Goal: Task Accomplishment & Management: Manage account settings

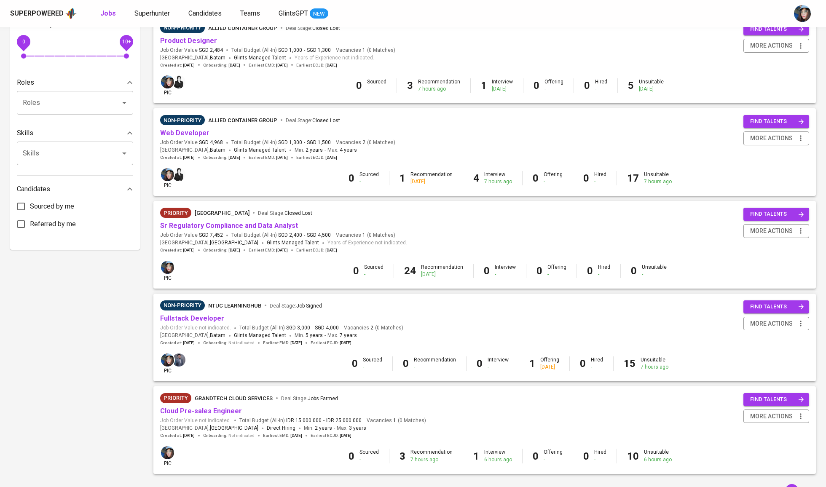
scroll to position [294, 0]
click at [193, 133] on link "Web Developer" at bounding box center [184, 133] width 49 height 8
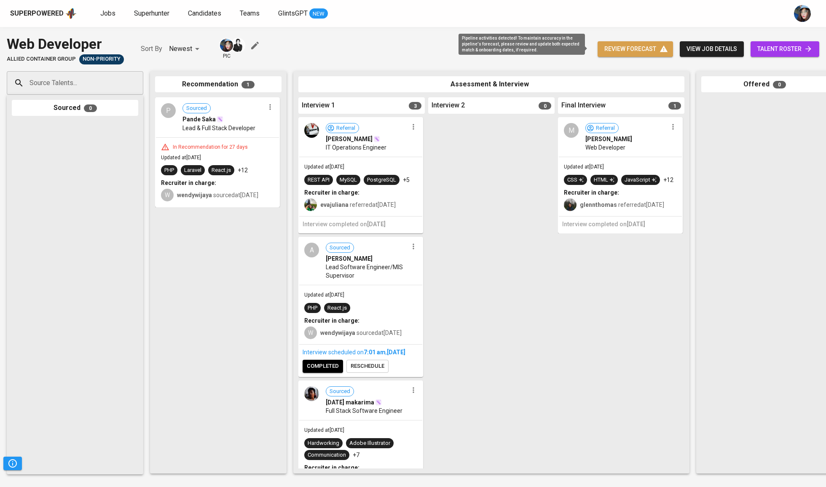
click at [621, 47] on span "review forecast" at bounding box center [635, 49] width 62 height 11
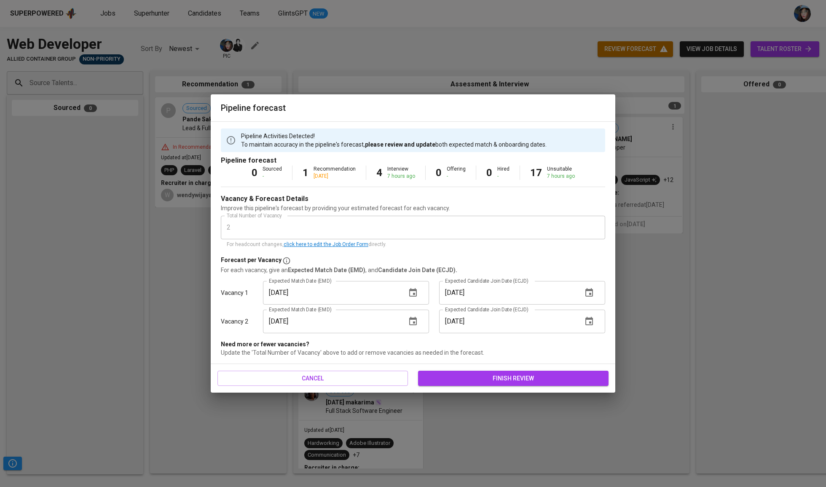
click at [476, 375] on span "finish review" at bounding box center [513, 378] width 177 height 11
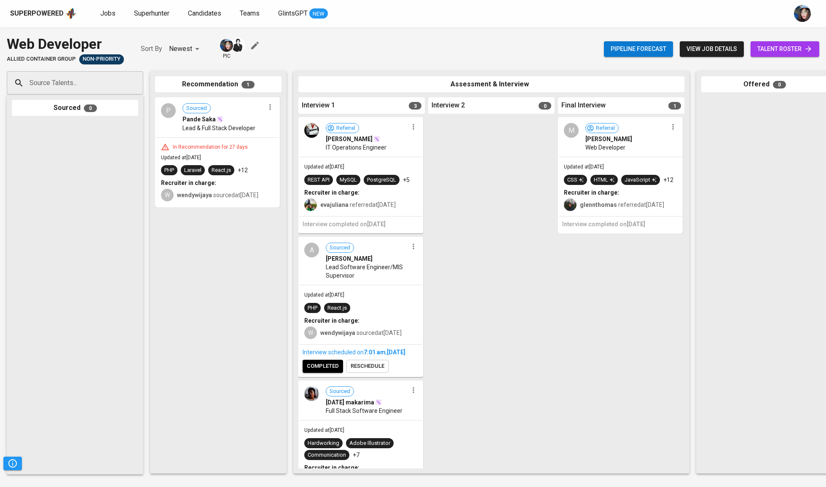
click at [463, 208] on div at bounding box center [491, 292] width 126 height 351
click at [109, 17] on link "Jobs" at bounding box center [108, 13] width 17 height 11
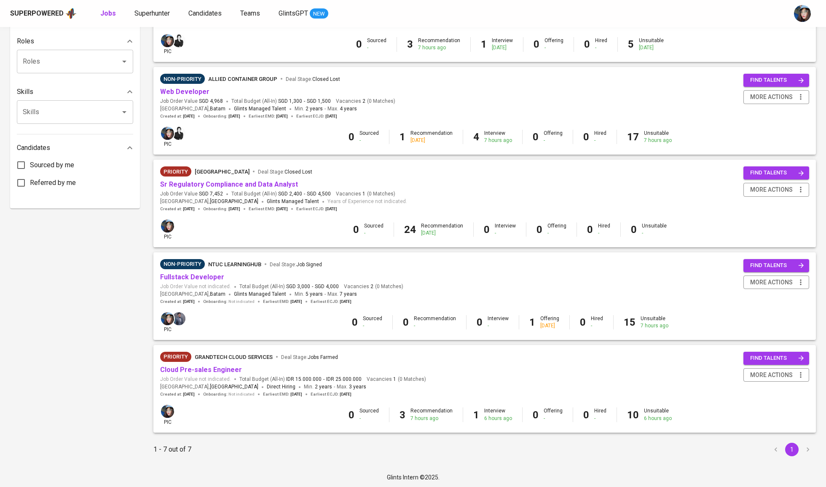
scroll to position [334, 0]
click at [280, 186] on link "Sr Regulatory Compliance and Data Analyst" at bounding box center [229, 185] width 138 height 8
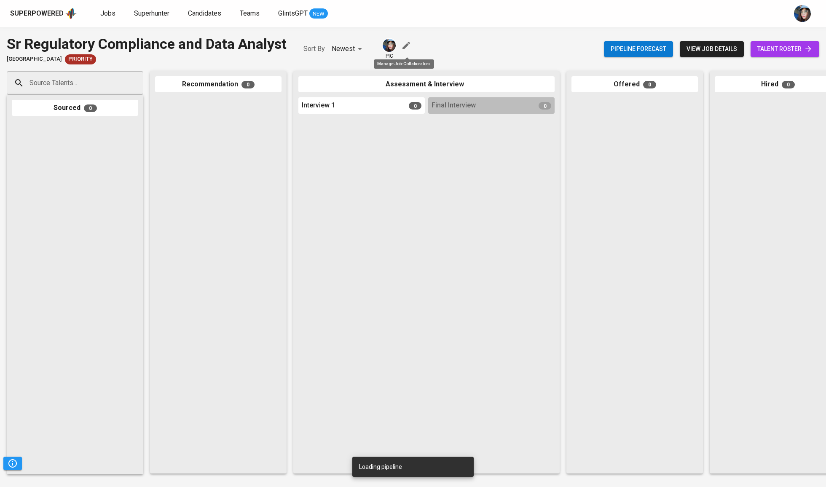
click at [408, 43] on icon "button" at bounding box center [406, 46] width 8 height 8
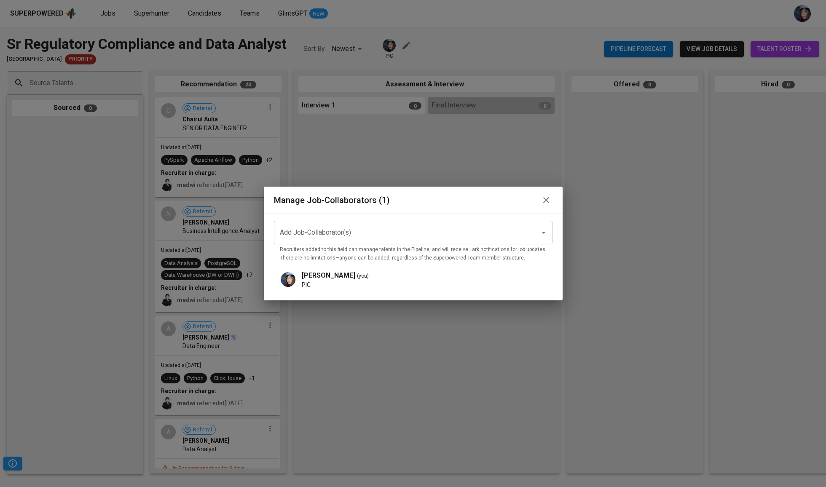
click at [405, 244] on div "Add Job-Collaborator(s)" at bounding box center [413, 233] width 279 height 24
type input "w"
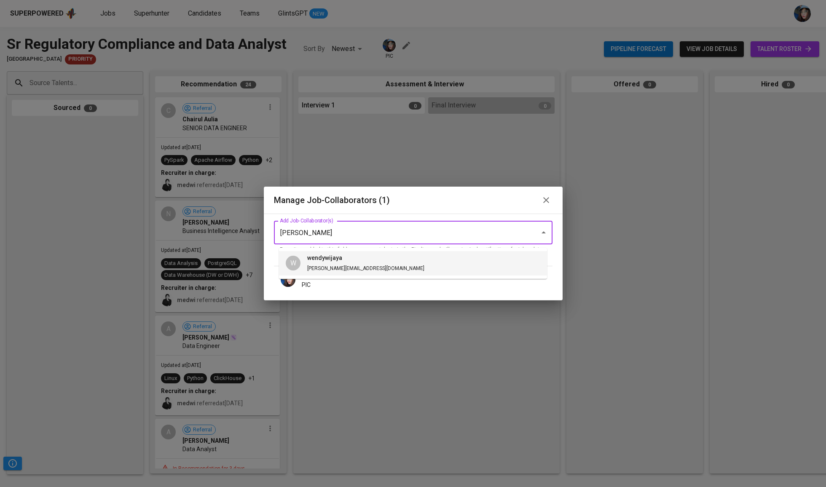
click at [383, 259] on li "W wendywijaya wendy.wijaya@glints.com" at bounding box center [413, 263] width 268 height 24
type input "wendy"
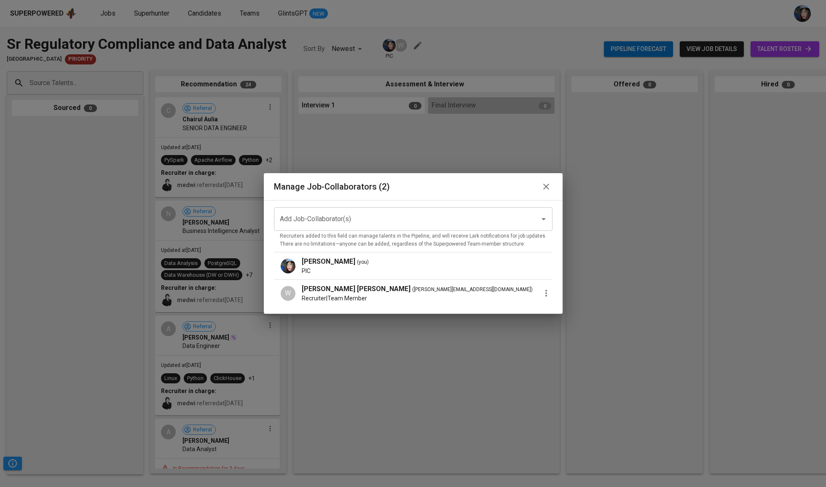
click at [545, 184] on button "button" at bounding box center [546, 186] width 13 height 13
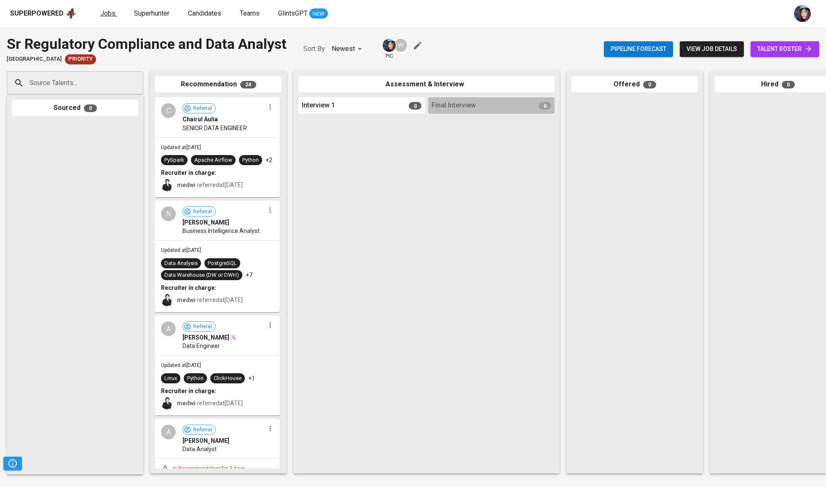
click at [113, 12] on span "Jobs" at bounding box center [107, 13] width 15 height 8
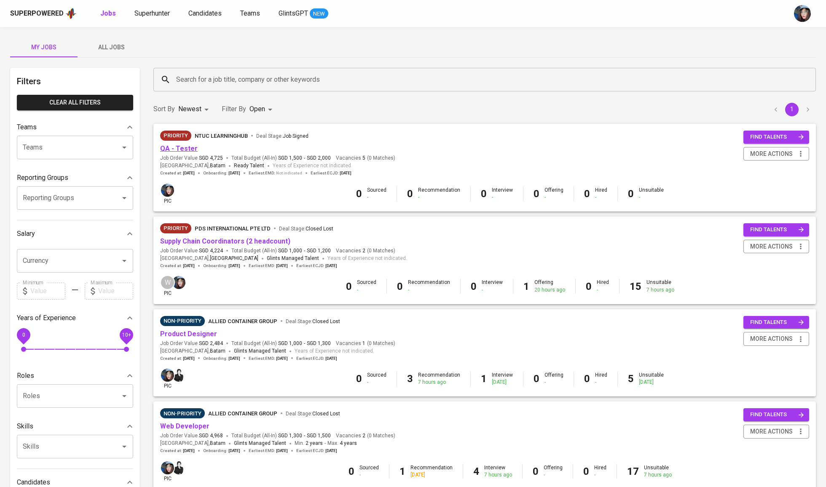
click at [184, 147] on link "QA - Tester" at bounding box center [179, 149] width 38 height 8
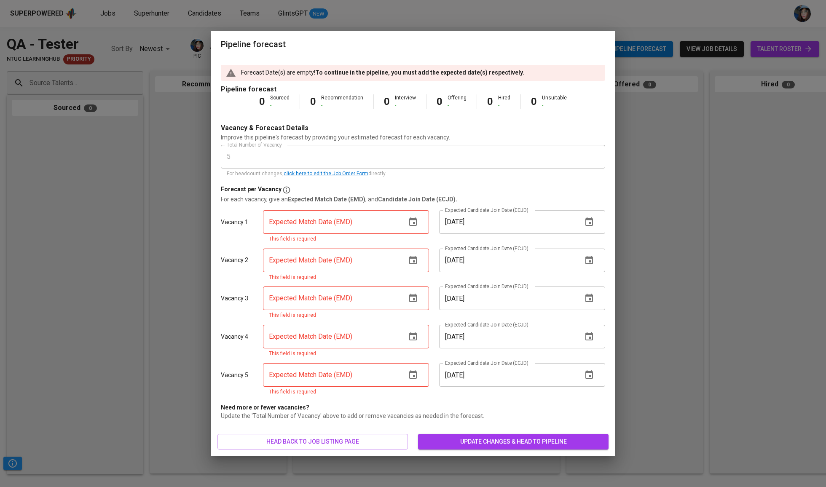
click at [408, 227] on icon "button" at bounding box center [413, 222] width 10 height 10
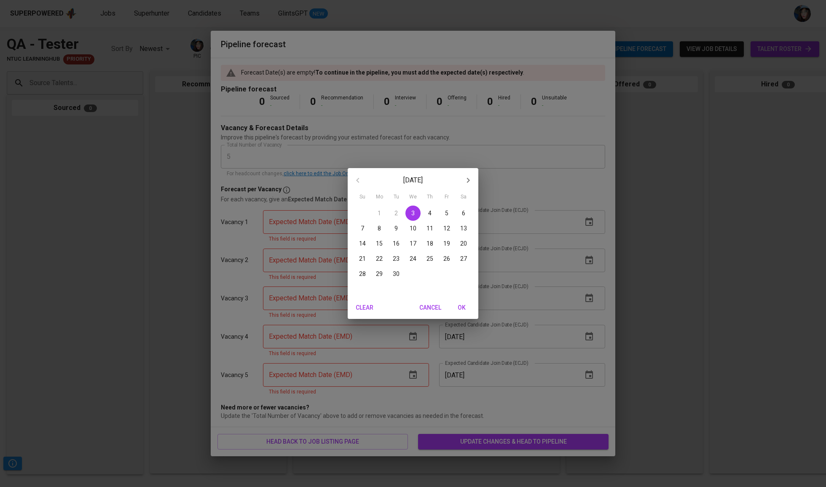
click at [394, 274] on p "30" at bounding box center [396, 274] width 7 height 8
type input "09/30/2025"
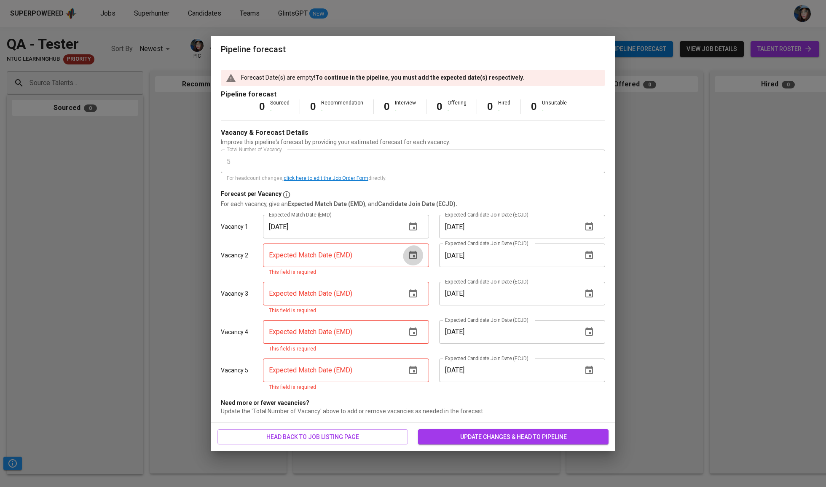
click at [415, 258] on icon "button" at bounding box center [413, 255] width 8 height 8
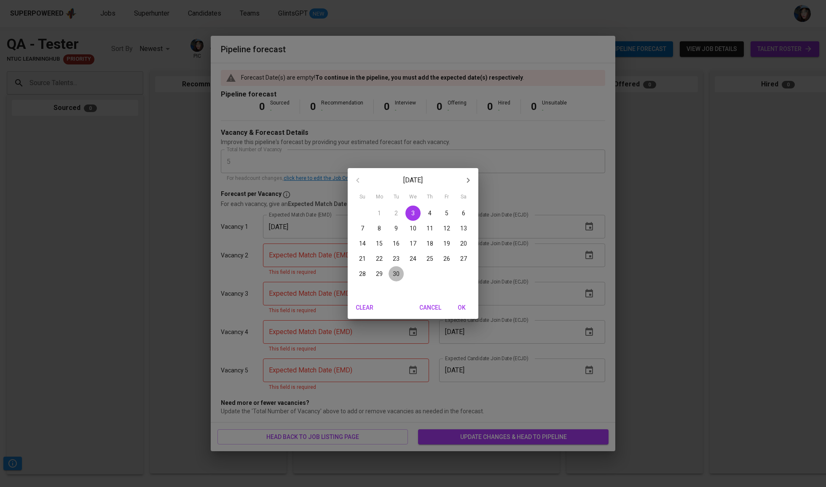
click at [394, 275] on p "30" at bounding box center [396, 274] width 7 height 8
type input "09/30/2025"
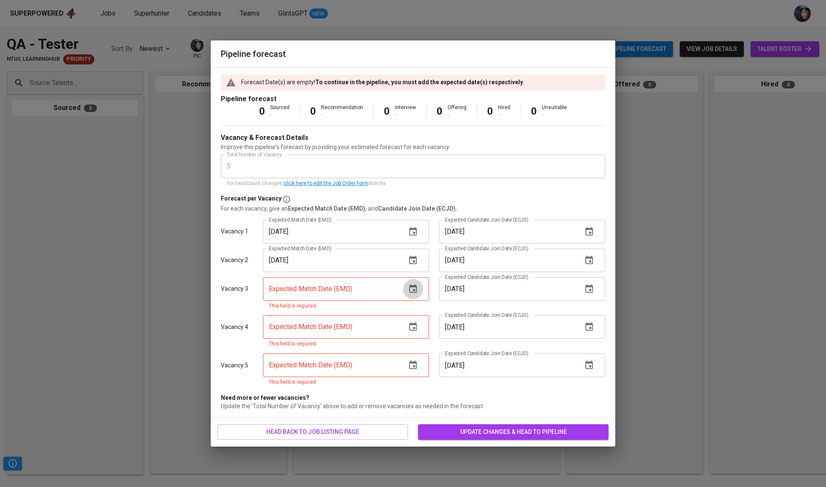
click at [418, 289] on button "button" at bounding box center [413, 289] width 20 height 20
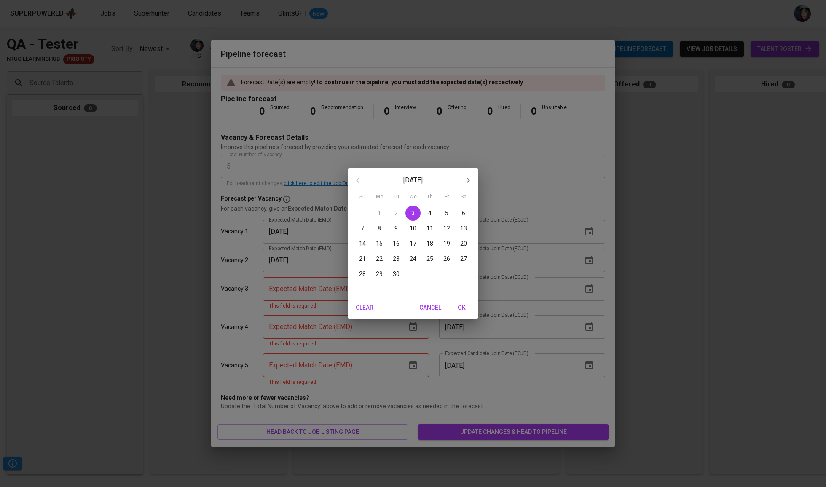
click at [397, 270] on button "30" at bounding box center [396, 273] width 15 height 15
type input "09/30/2025"
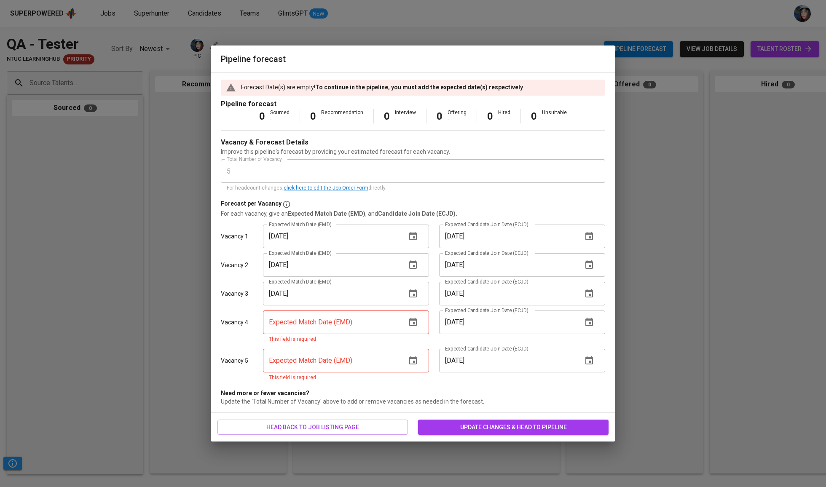
click at [419, 328] on button "button" at bounding box center [413, 322] width 20 height 20
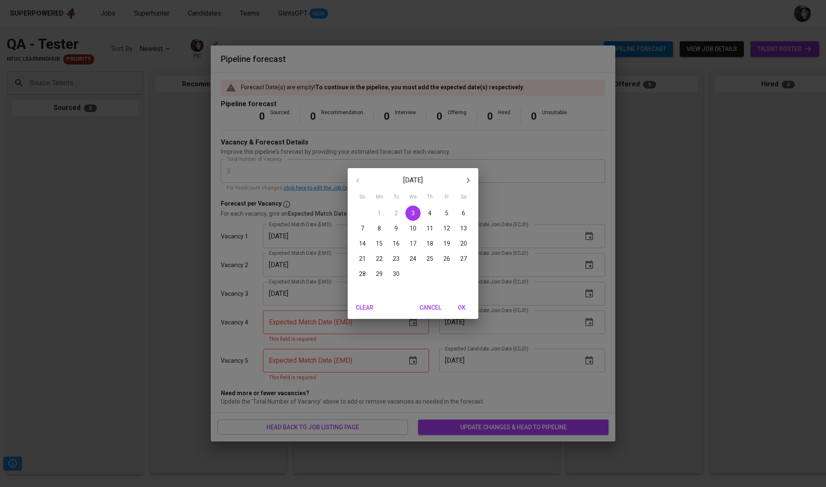
click at [397, 275] on p "30" at bounding box center [396, 274] width 7 height 8
type input "09/30/2025"
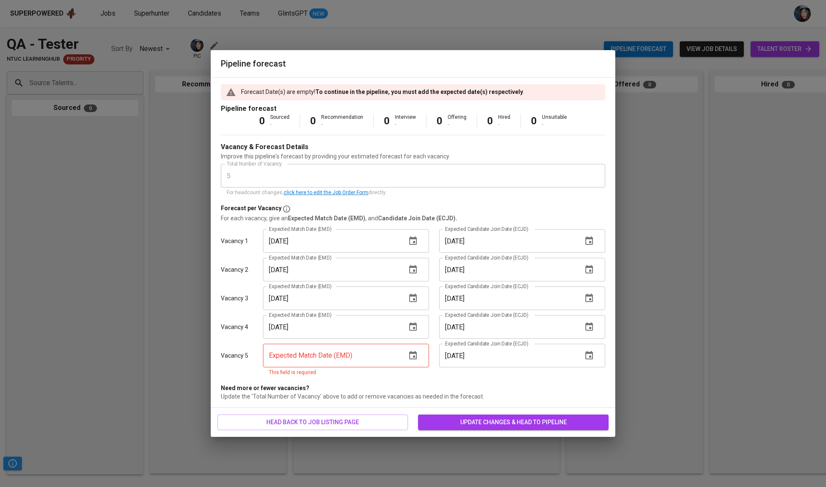
click at [415, 359] on icon "button" at bounding box center [413, 355] width 8 height 8
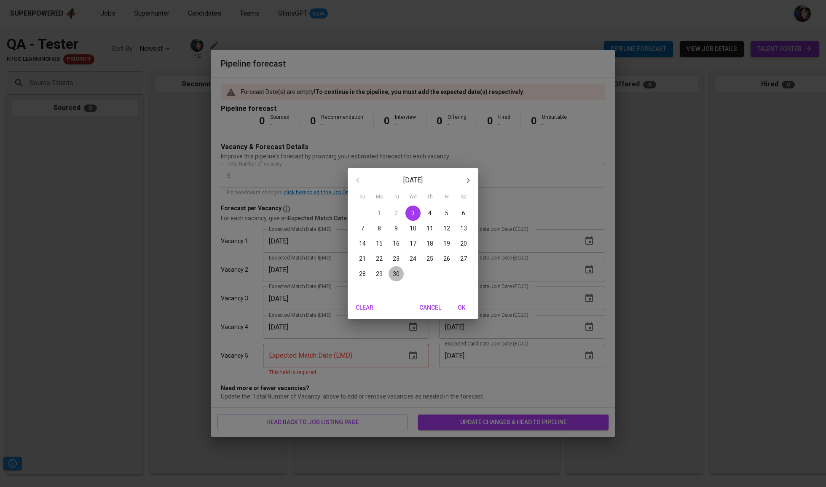
click at [395, 277] on p "30" at bounding box center [396, 274] width 7 height 8
type input "09/30/2025"
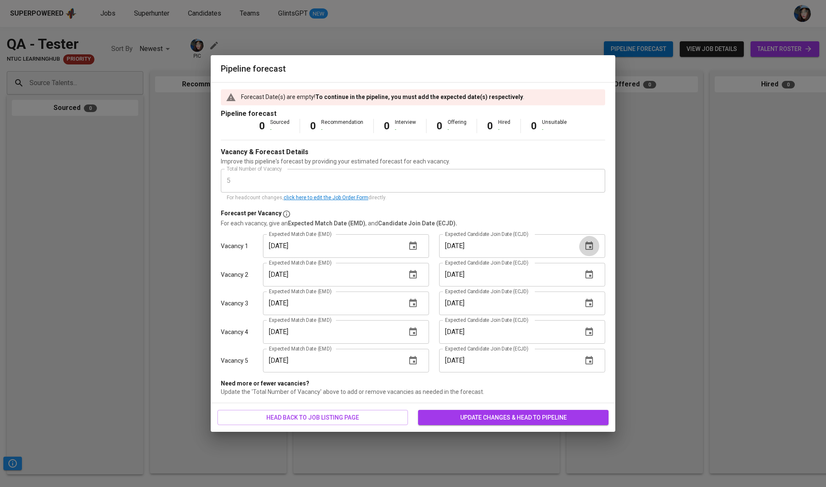
click at [579, 242] on button "button" at bounding box center [589, 246] width 20 height 20
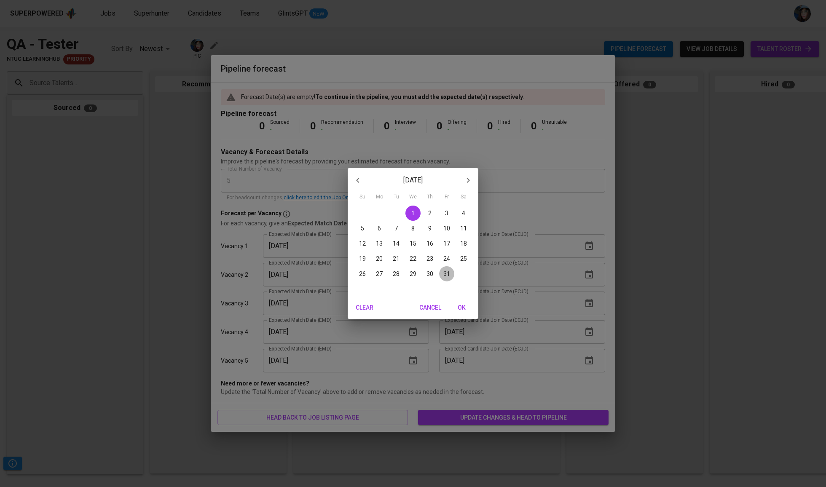
click at [450, 272] on span "31" at bounding box center [446, 274] width 15 height 8
type input "10/31/2025"
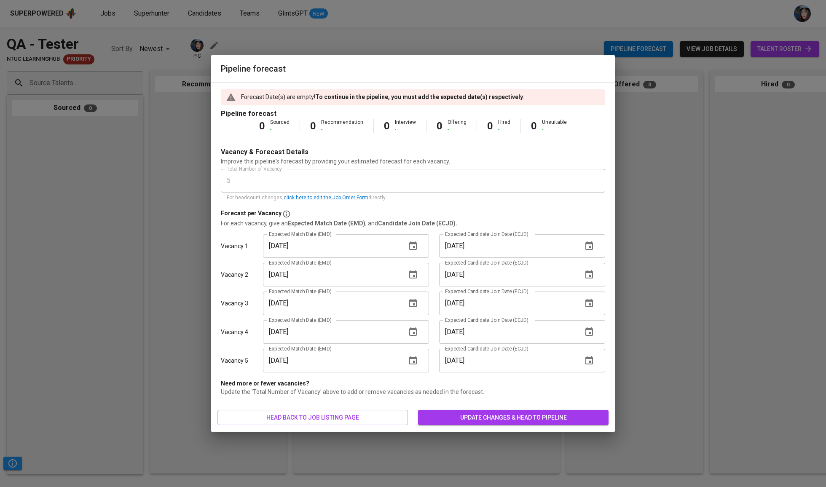
click at [594, 276] on button "button" at bounding box center [589, 275] width 20 height 20
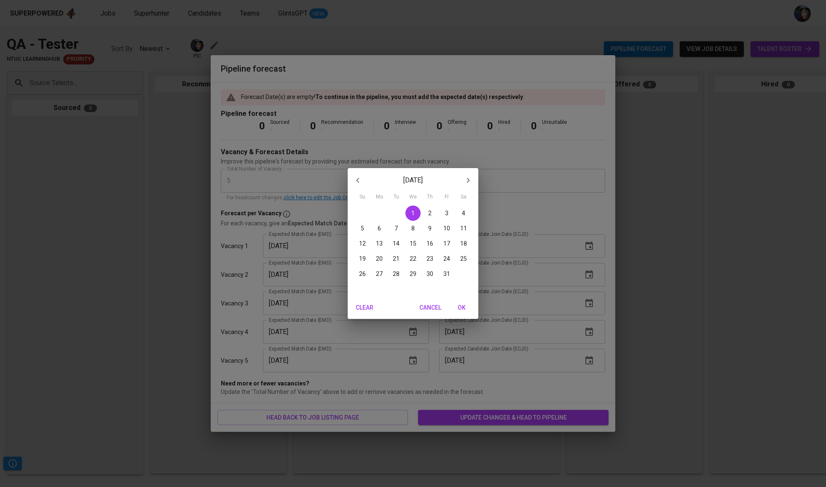
click at [432, 272] on p "30" at bounding box center [429, 274] width 7 height 8
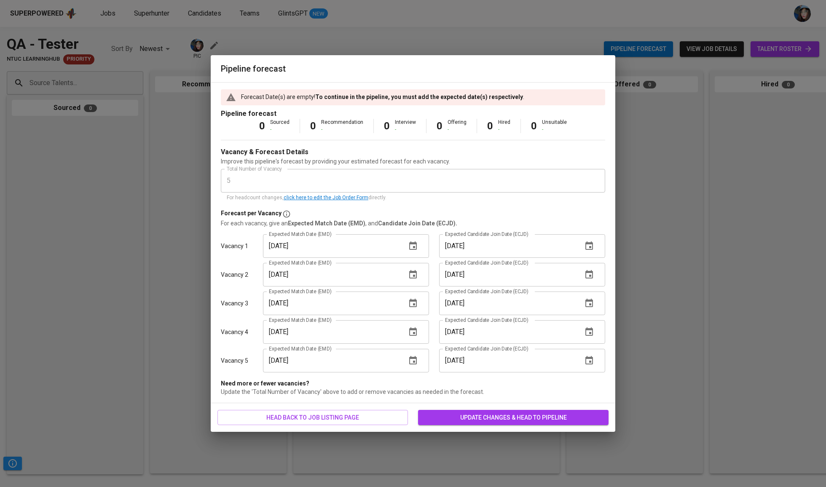
click at [592, 282] on button "button" at bounding box center [589, 275] width 20 height 20
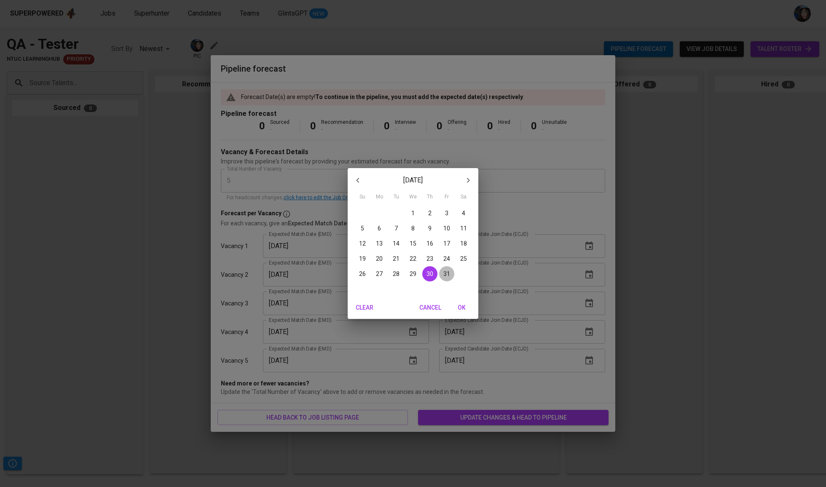
click at [450, 273] on span "31" at bounding box center [446, 274] width 15 height 8
type input "10/31/2025"
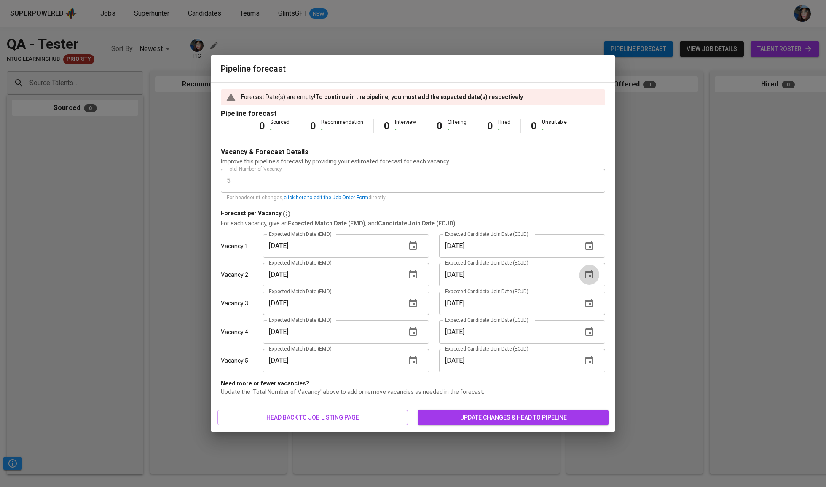
click at [579, 270] on button "button" at bounding box center [589, 275] width 20 height 20
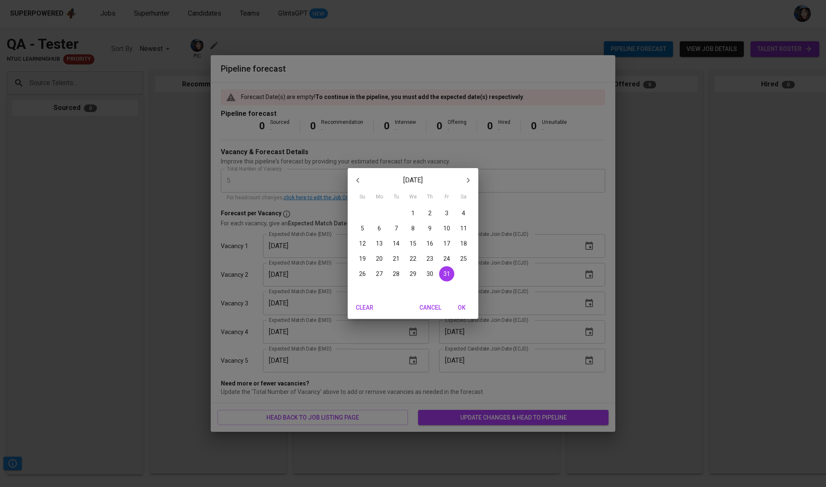
click at [466, 304] on span "OK" at bounding box center [461, 308] width 20 height 11
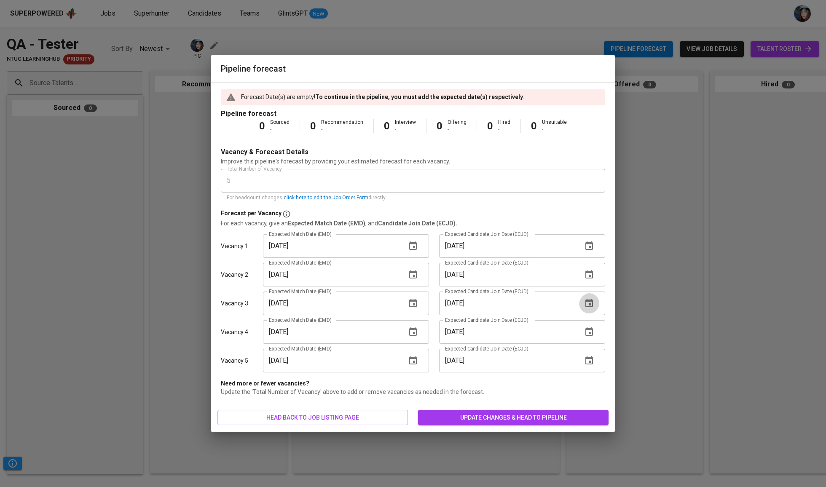
click at [585, 302] on icon "button" at bounding box center [589, 303] width 10 height 10
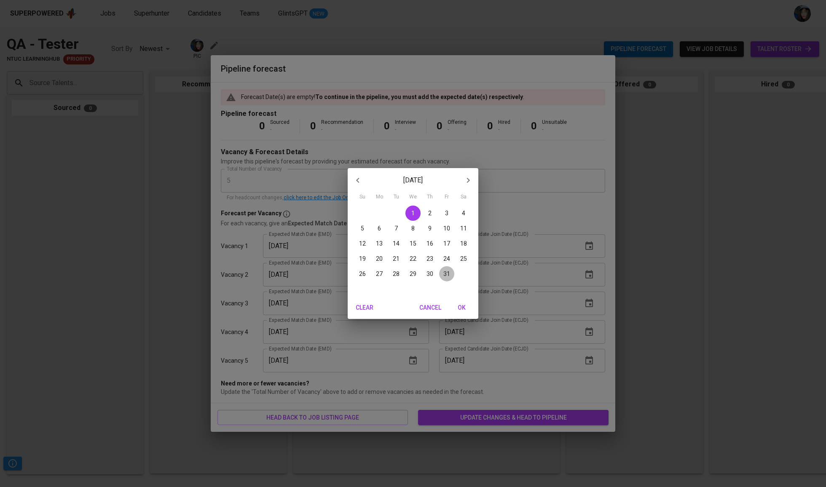
click at [442, 273] on span "31" at bounding box center [446, 274] width 15 height 8
type input "10/31/2025"
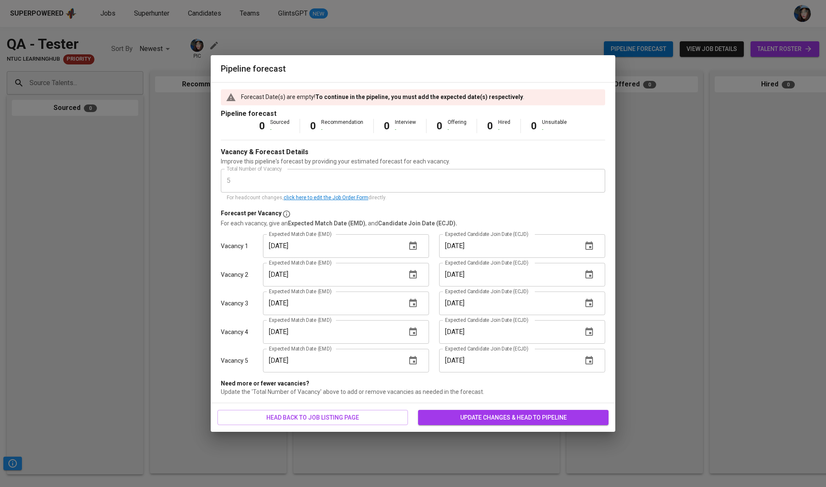
click at [596, 331] on button "button" at bounding box center [589, 332] width 20 height 20
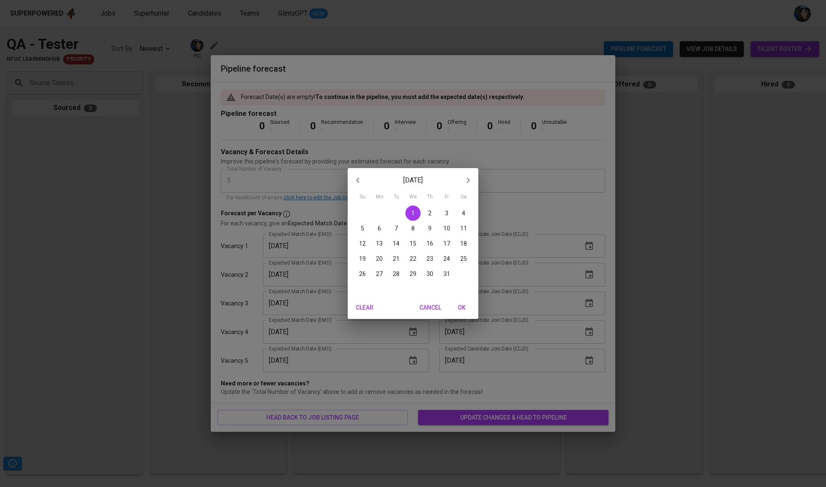
click at [450, 273] on span "31" at bounding box center [446, 274] width 15 height 8
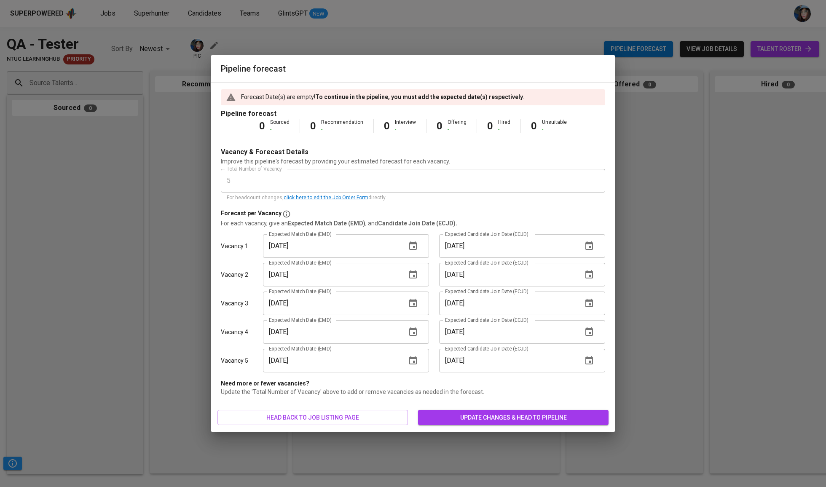
type input "10/31/2025"
click at [586, 361] on icon "button" at bounding box center [589, 361] width 10 height 10
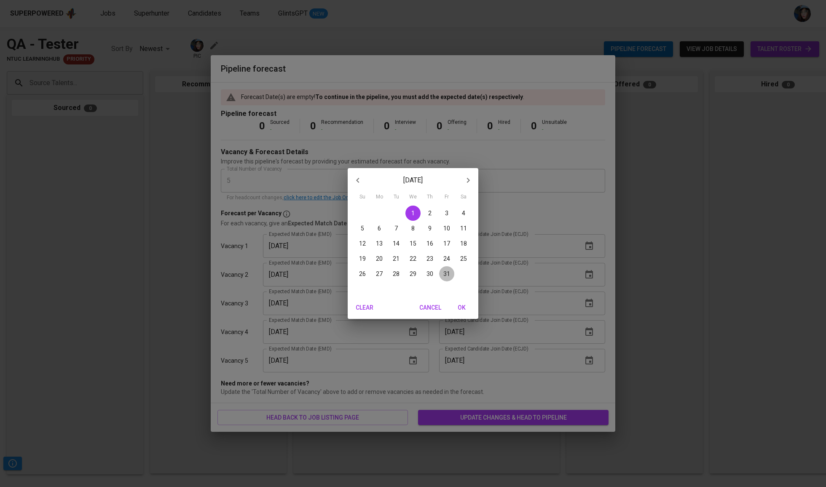
click at [447, 275] on p "31" at bounding box center [446, 274] width 7 height 8
type input "10/31/2025"
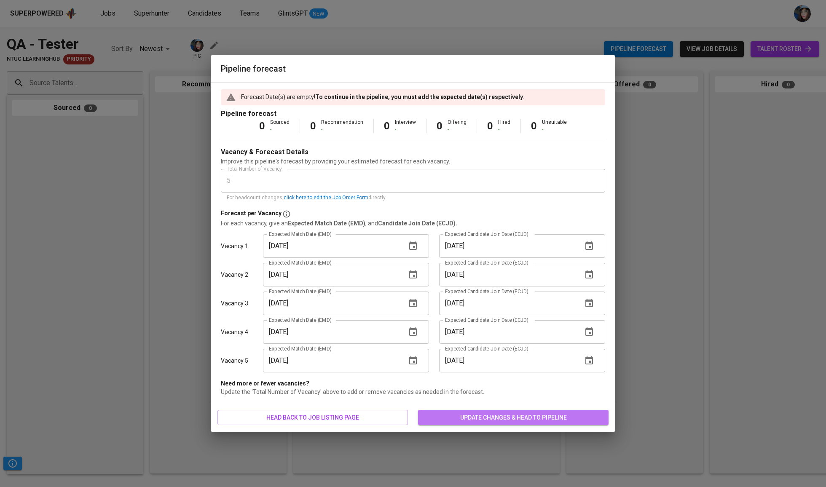
click at [587, 420] on span "update changes & head to pipeline" at bounding box center [513, 418] width 177 height 11
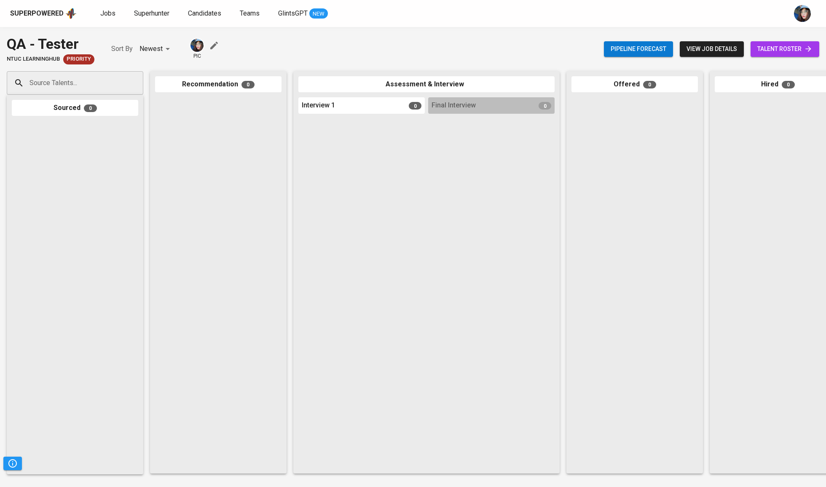
click at [218, 44] on icon "button" at bounding box center [214, 45] width 10 height 10
click at [111, 86] on input "Source Talents..." at bounding box center [71, 83] width 88 height 16
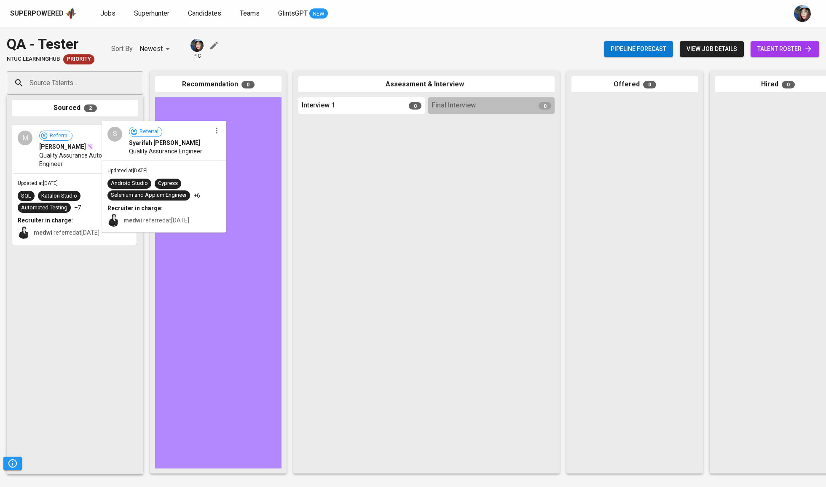
drag, startPoint x: 34, startPoint y: 176, endPoint x: 159, endPoint y: 176, distance: 125.2
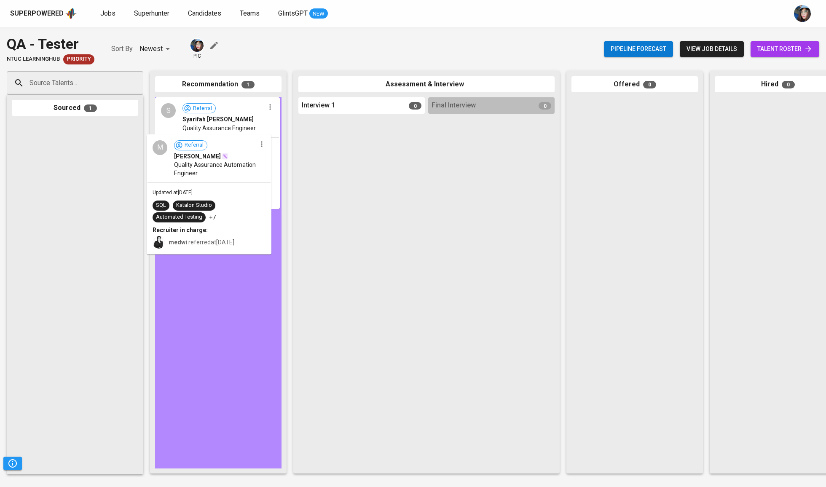
drag, startPoint x: 34, startPoint y: 165, endPoint x: 181, endPoint y: 180, distance: 147.8
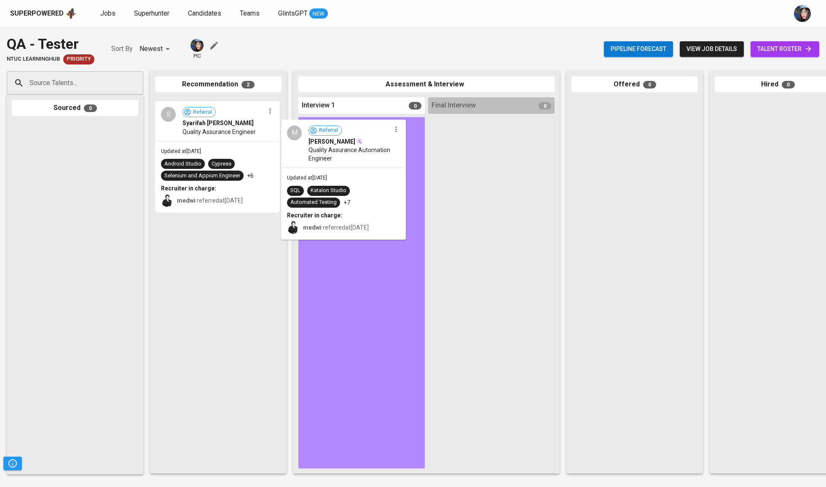
drag, startPoint x: 203, startPoint y: 125, endPoint x: 331, endPoint y: 147, distance: 130.0
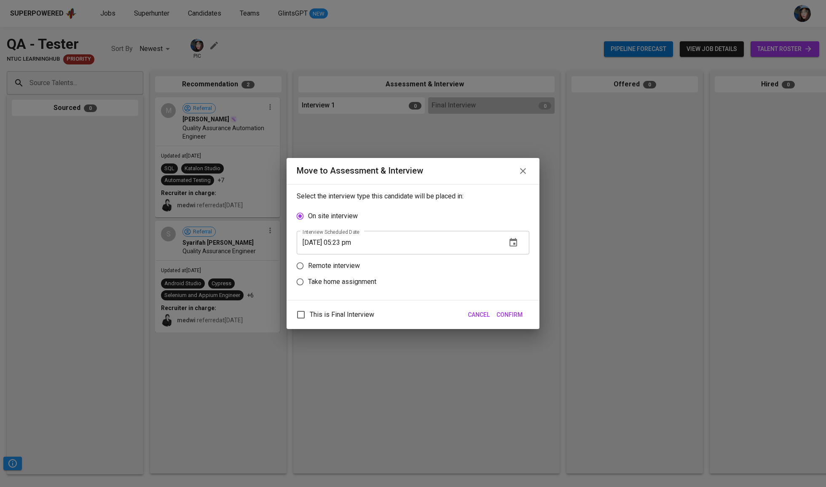
click at [330, 270] on p "Remote interview" at bounding box center [334, 266] width 52 height 10
click at [308, 270] on input "Remote interview" at bounding box center [300, 266] width 16 height 16
radio input "true"
click at [343, 262] on input "09/03/2025 05:23 pm" at bounding box center [398, 259] width 203 height 24
click at [513, 330] on div "This is Final Interview Cancel Confirm" at bounding box center [413, 314] width 253 height 29
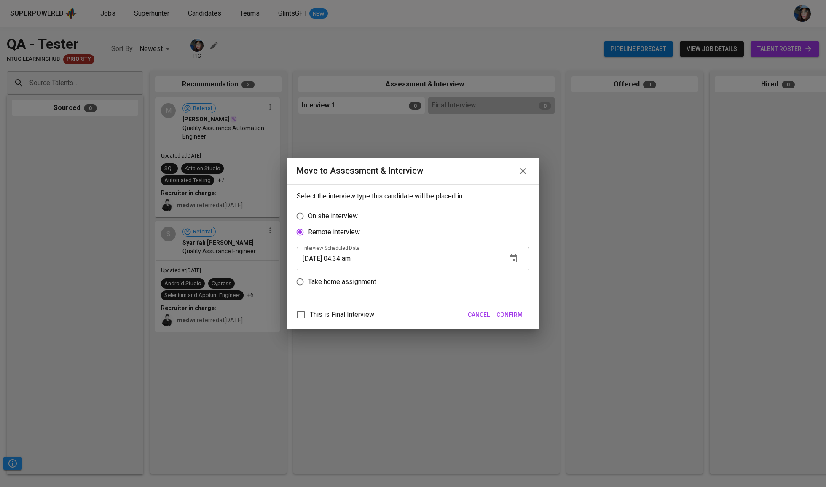
click at [516, 320] on span "Confirm" at bounding box center [509, 315] width 26 height 11
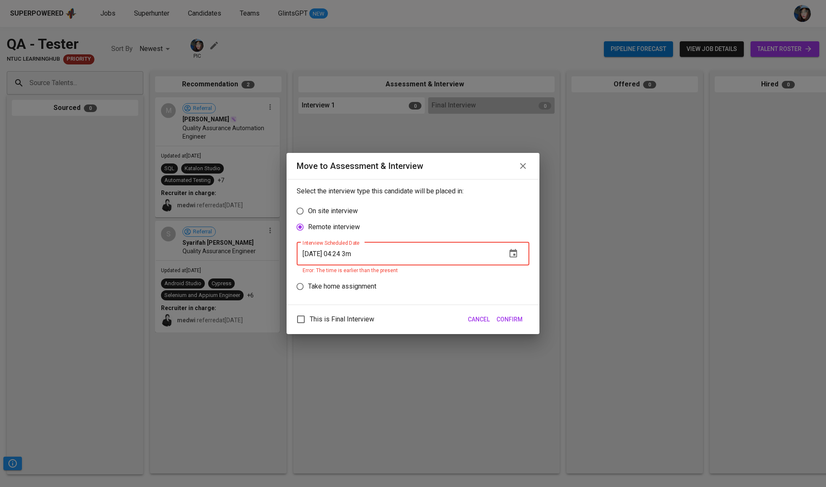
type input "[DATE] 04:24 pm"
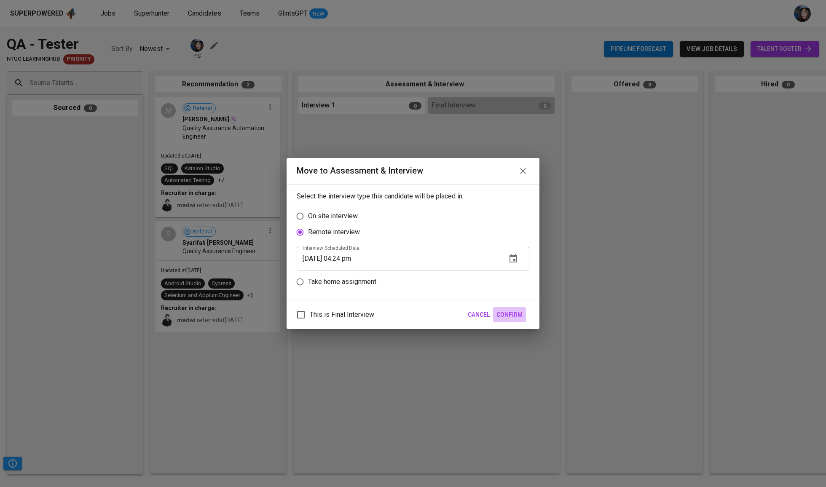
click at [522, 323] on button "Confirm" at bounding box center [509, 315] width 33 height 16
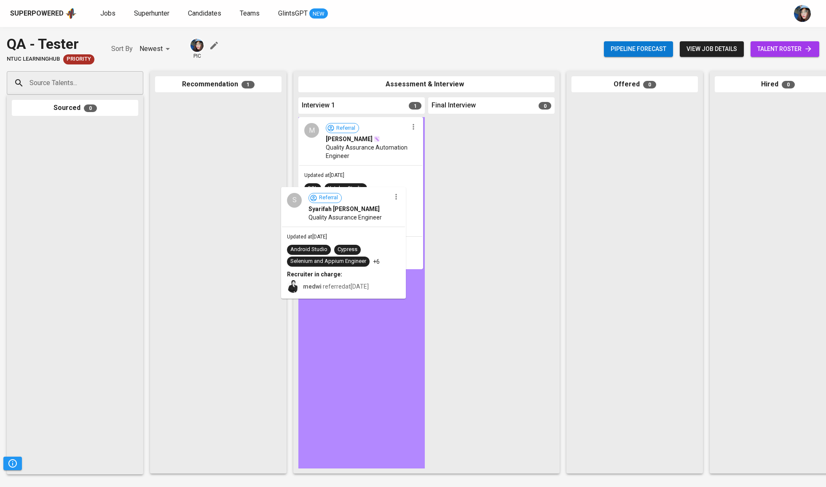
drag, startPoint x: 214, startPoint y: 127, endPoint x: 359, endPoint y: 232, distance: 179.3
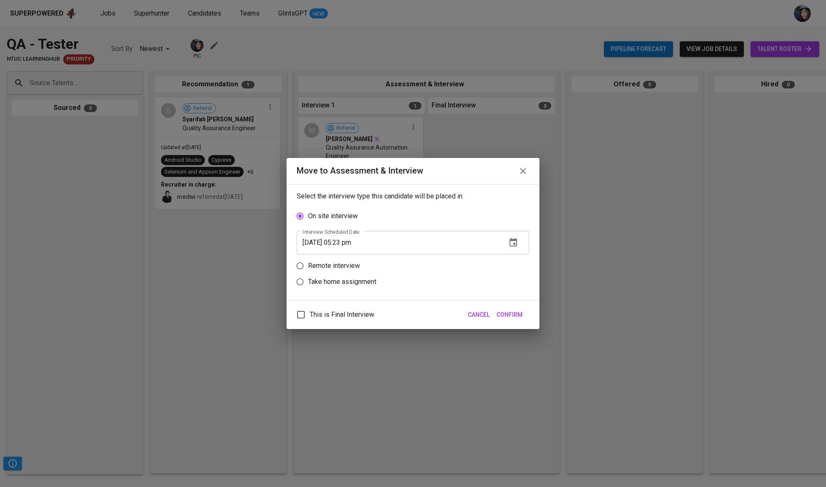
click at [344, 284] on p "Take home assignment" at bounding box center [342, 282] width 68 height 10
click at [308, 284] on input "Take home assignment" at bounding box center [300, 282] width 16 height 16
radio input "true"
click at [342, 230] on p "Remote interview" at bounding box center [334, 232] width 52 height 10
click at [308, 230] on input "Remote interview" at bounding box center [300, 232] width 16 height 16
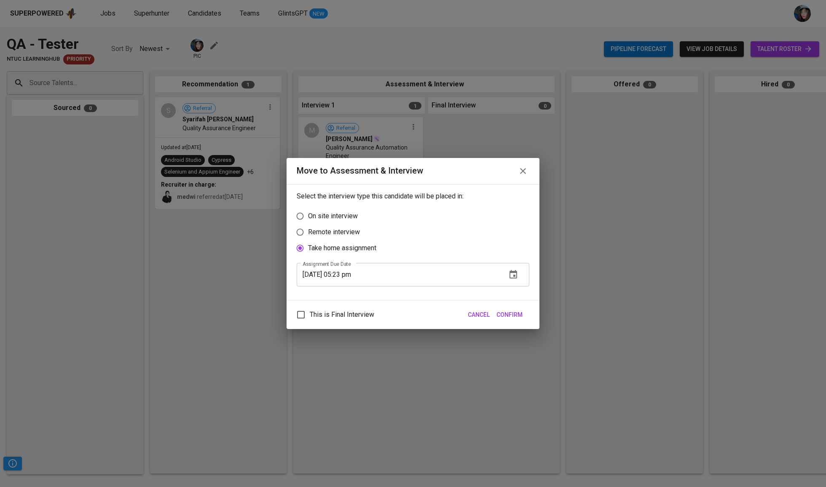
radio input "true"
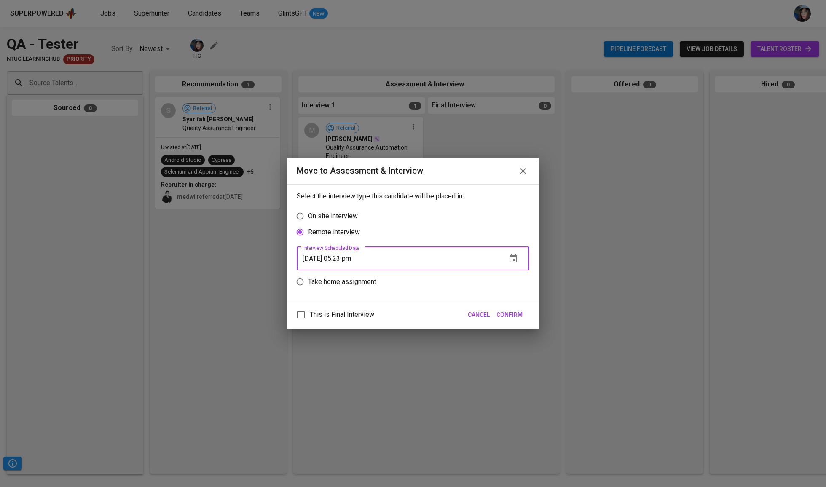
click at [348, 260] on input "09/03/2025 05:23 pm" at bounding box center [398, 259] width 203 height 24
type input "[DATE] 05:24 pm"
click at [515, 318] on span "Confirm" at bounding box center [509, 315] width 26 height 11
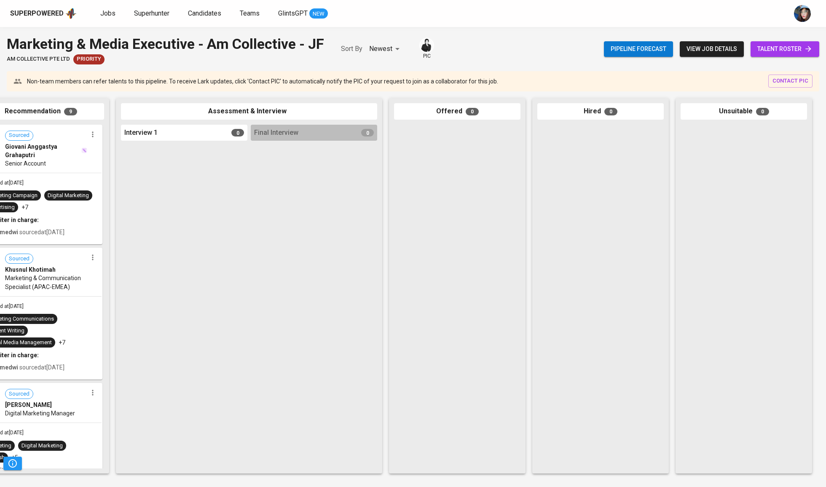
scroll to position [0, 177]
click at [702, 51] on span "view job details" at bounding box center [711, 49] width 51 height 11
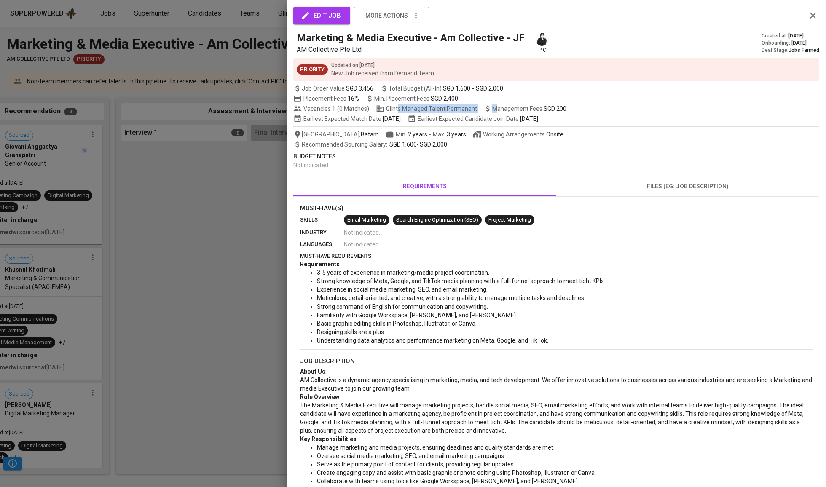
drag, startPoint x: 403, startPoint y: 116, endPoint x: 515, endPoint y: 91, distance: 114.1
click at [511, 106] on div "edit job more actions Marketing & Media Executive - Am Collective - JF AM Colle…" at bounding box center [556, 328] width 526 height 636
click at [515, 91] on div "Job Order Value SGD 3,456 Total Budget (All-In) SGD 1,600 - SGD 2,000" at bounding box center [556, 88] width 526 height 8
click at [386, 62] on div "Priority Updated on : Aug 25, 2025 New Job received from Demand Team" at bounding box center [556, 69] width 526 height 23
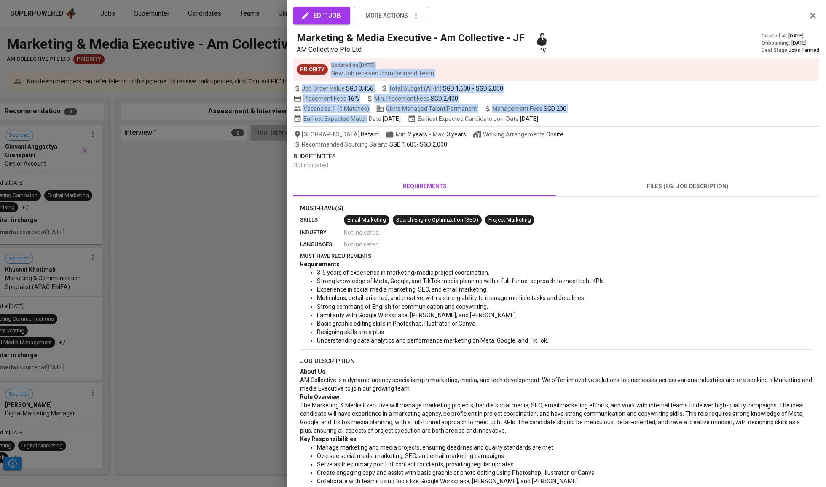
drag, startPoint x: 386, startPoint y: 62, endPoint x: 364, endPoint y: 110, distance: 52.4
click at [364, 118] on div "edit job more actions Marketing & Media Executive - Am Collective - JF AM Colle…" at bounding box center [556, 328] width 526 height 636
click at [370, 85] on div "edit job more actions Marketing & Media Executive - Am Collective - JF AM Colle…" at bounding box center [556, 328] width 526 height 636
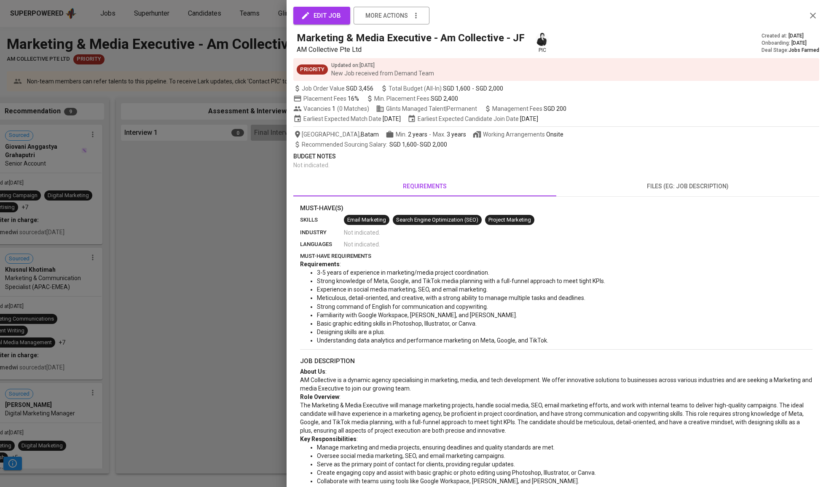
click at [250, 187] on div at bounding box center [413, 243] width 826 height 487
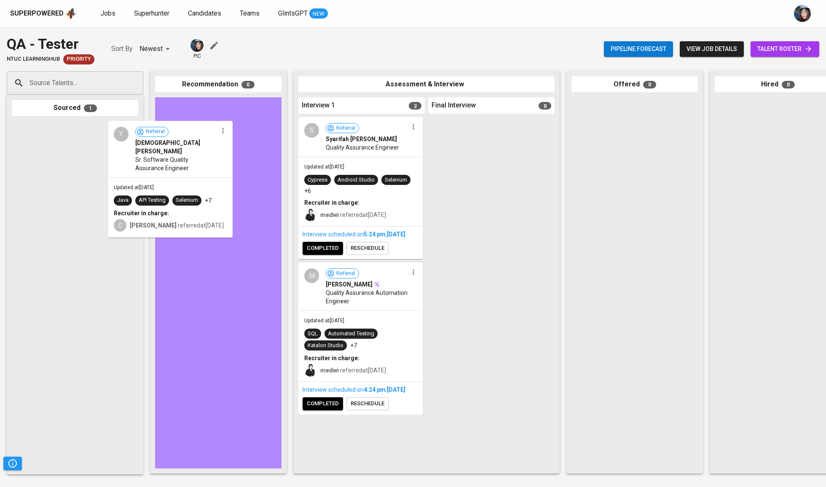
drag, startPoint x: 98, startPoint y: 159, endPoint x: 233, endPoint y: 162, distance: 134.9
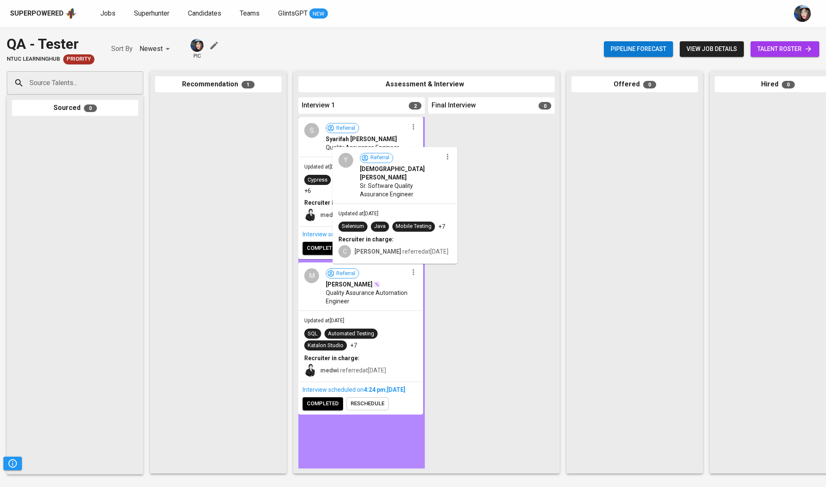
drag, startPoint x: 255, startPoint y: 162, endPoint x: 351, endPoint y: 204, distance: 105.3
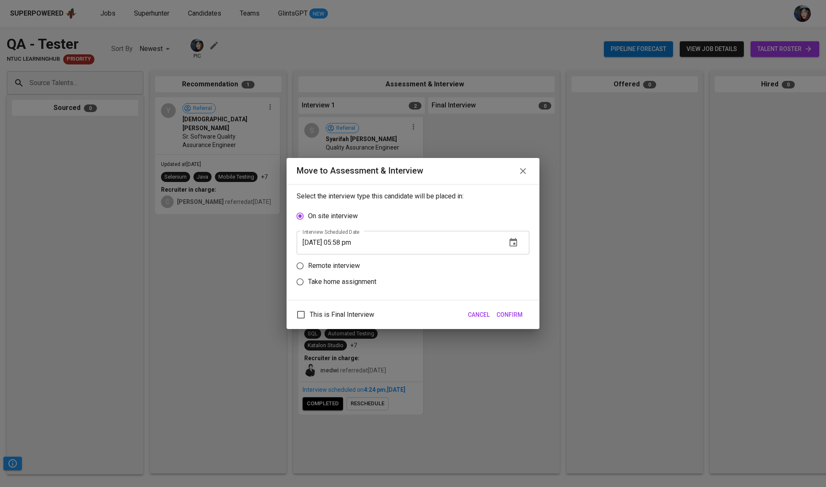
click at [339, 265] on p "Remote interview" at bounding box center [334, 266] width 52 height 10
click at [308, 265] on input "Remote interview" at bounding box center [300, 266] width 16 height 16
radio input "true"
click at [342, 263] on input "[DATE] 05:58 pm" at bounding box center [398, 259] width 203 height 24
click at [512, 318] on span "Confirm" at bounding box center [509, 315] width 26 height 11
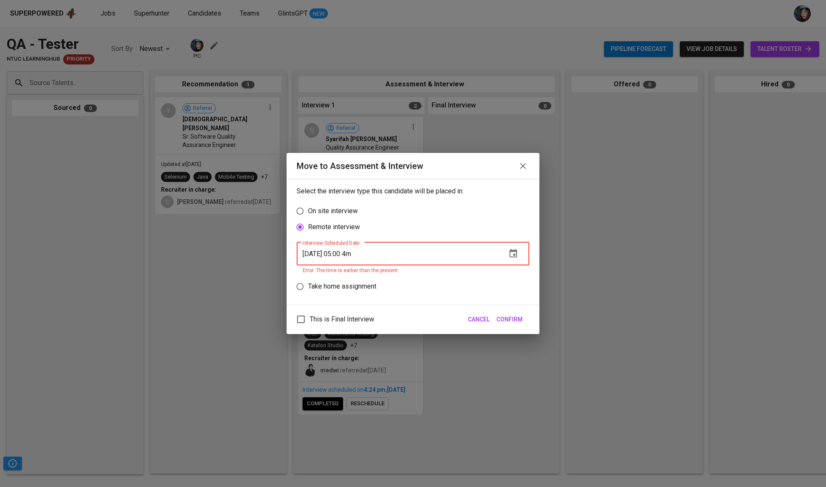
type input "[DATE] 05:00 pm"
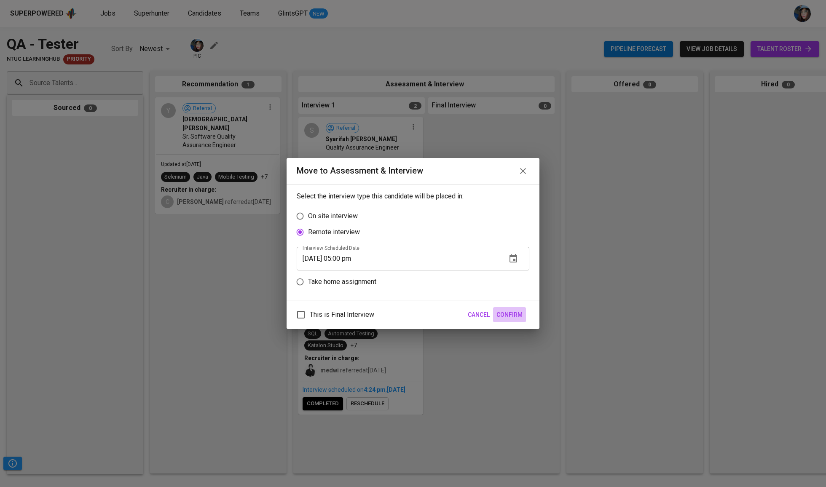
click at [512, 320] on span "Confirm" at bounding box center [509, 315] width 26 height 11
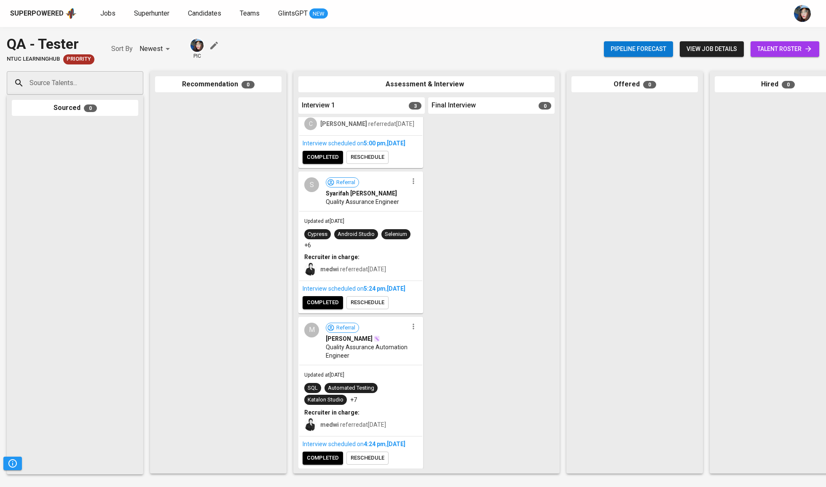
scroll to position [113, 0]
click at [327, 462] on button "completed" at bounding box center [323, 458] width 40 height 13
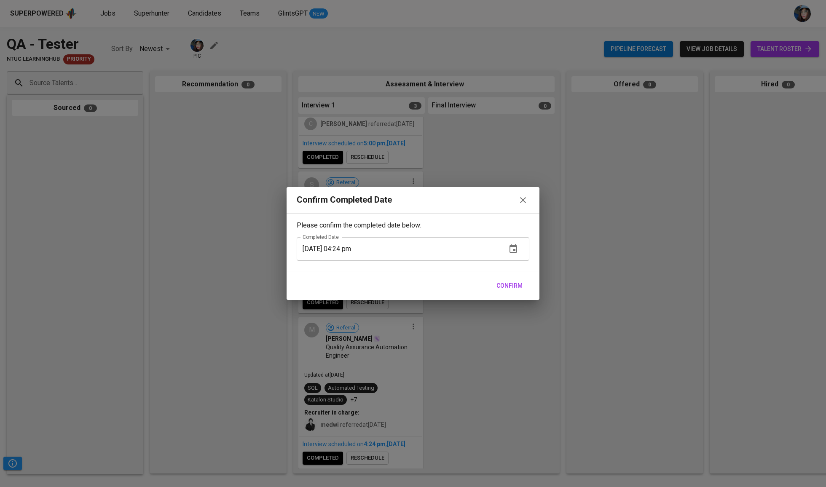
click at [508, 284] on span "Confirm" at bounding box center [509, 286] width 26 height 11
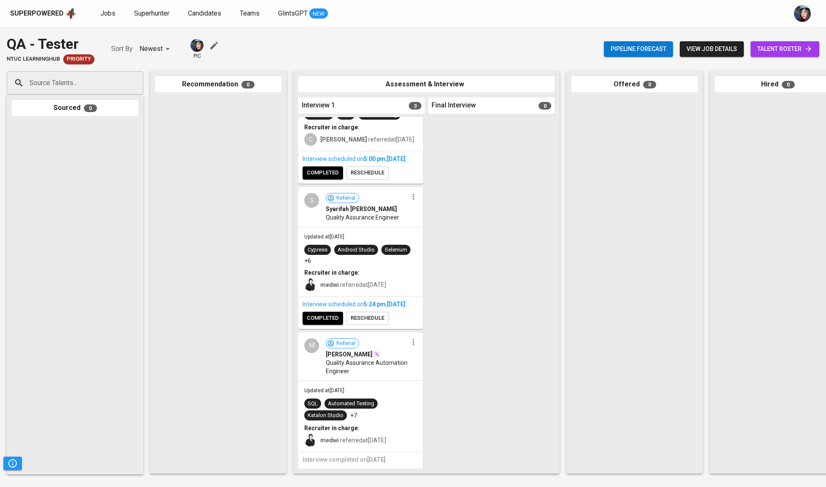
scroll to position [88, 0]
click at [329, 323] on span "completed" at bounding box center [323, 319] width 32 height 10
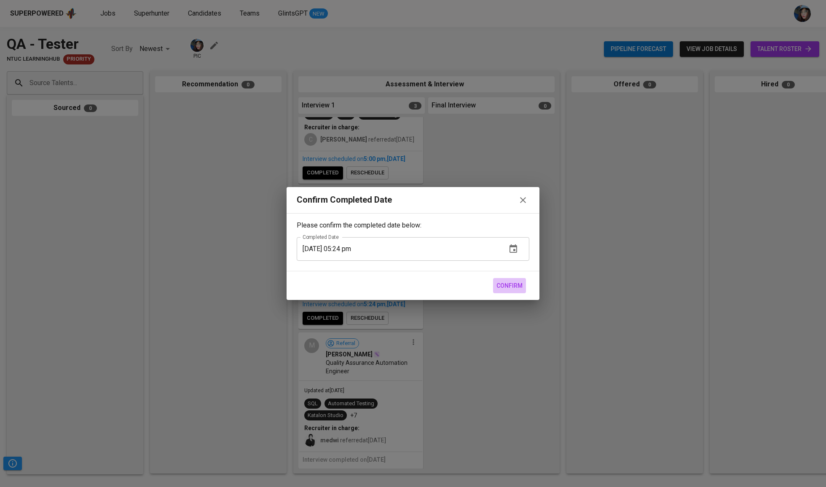
click at [522, 287] on span "Confirm" at bounding box center [509, 286] width 26 height 11
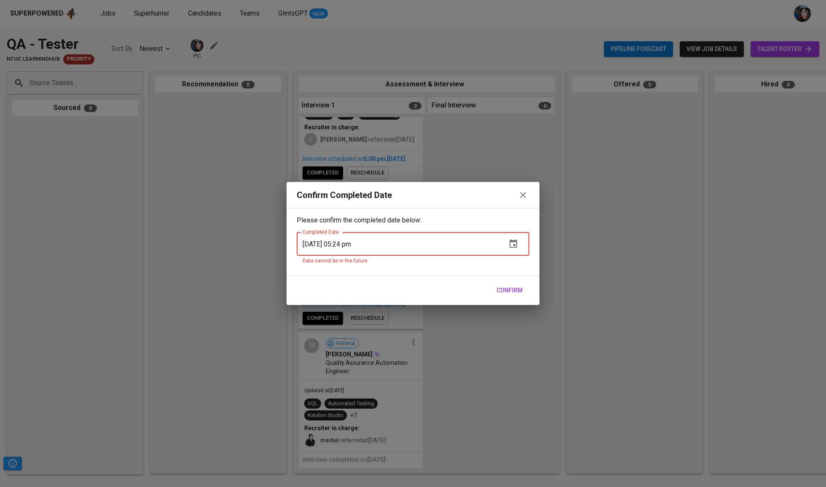
click at [528, 191] on icon "button" at bounding box center [523, 195] width 10 height 10
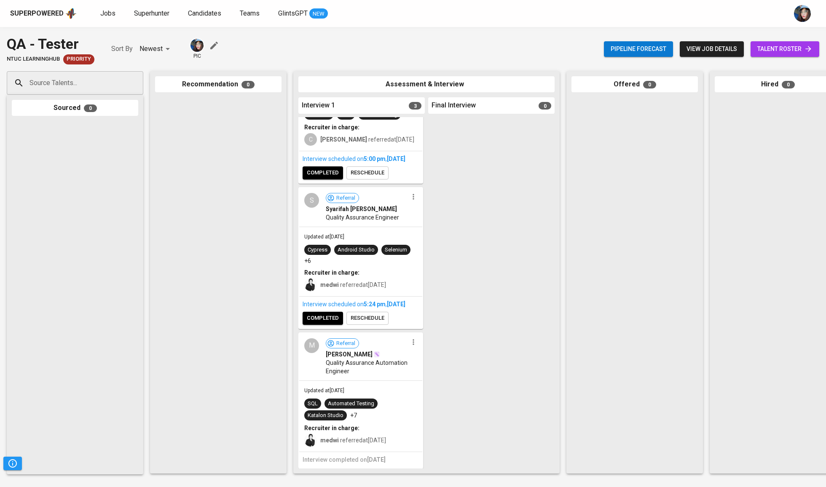
click at [328, 323] on span "completed" at bounding box center [323, 319] width 32 height 10
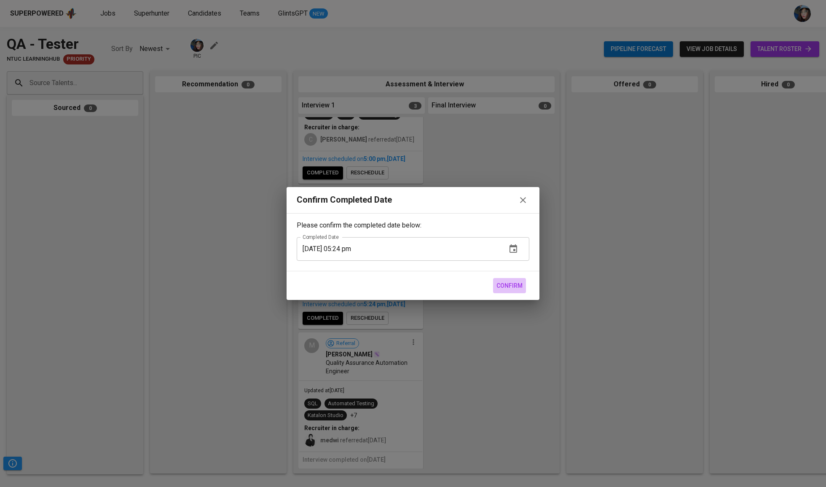
click at [512, 282] on span "Confirm" at bounding box center [509, 286] width 26 height 11
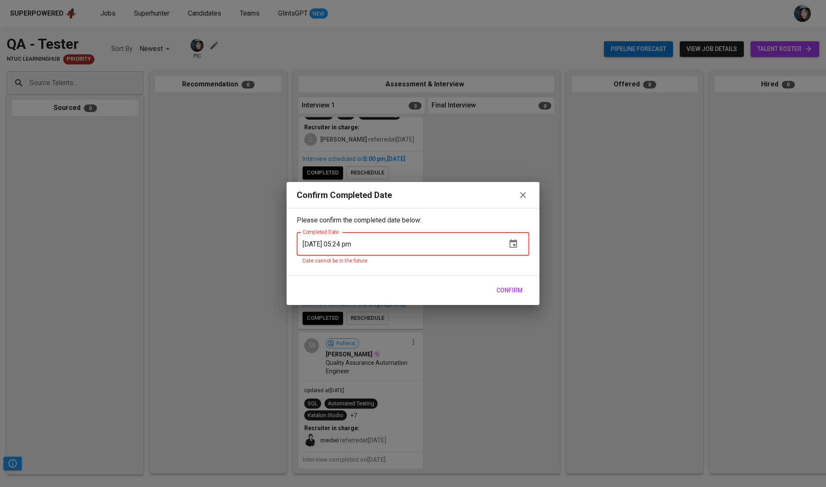
drag, startPoint x: 340, startPoint y: 248, endPoint x: 381, endPoint y: 257, distance: 41.9
click at [340, 248] on input "[DATE] 05:24 pm" at bounding box center [398, 244] width 203 height 24
type input "[DATE] 05:00 pm"
click at [518, 292] on span "Confirm" at bounding box center [509, 290] width 26 height 11
click at [528, 254] on div "[DATE] 05:00 pm Completed Date" at bounding box center [413, 244] width 233 height 24
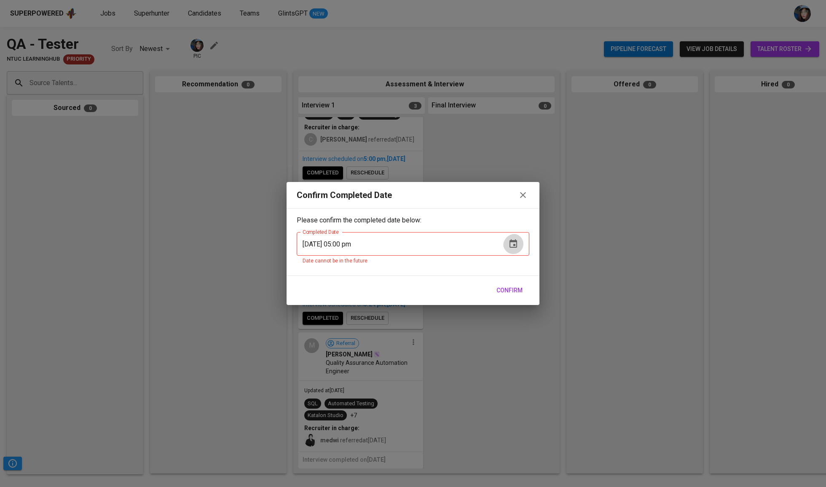
click at [510, 248] on icon "button" at bounding box center [513, 243] width 8 height 8
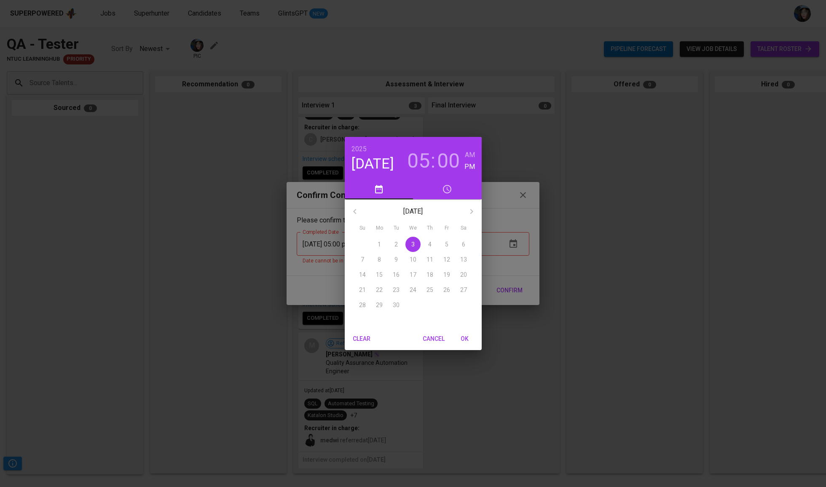
click at [411, 243] on p "3" at bounding box center [412, 244] width 3 height 8
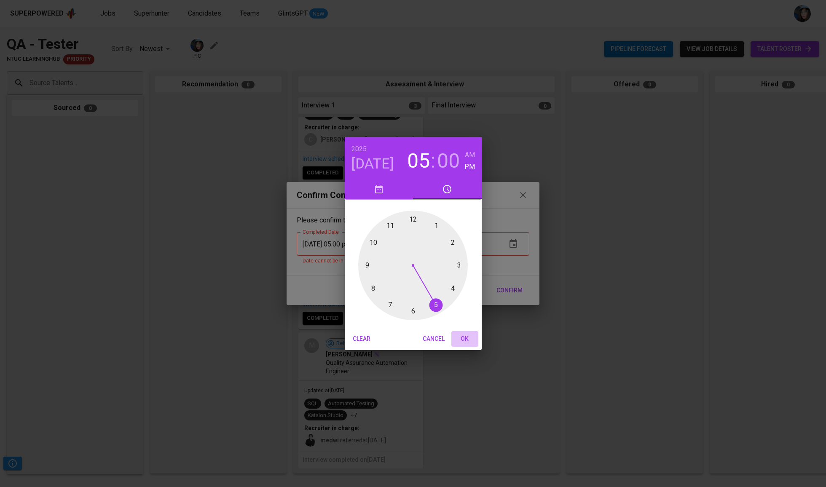
click at [472, 344] on button "OK" at bounding box center [464, 339] width 27 height 16
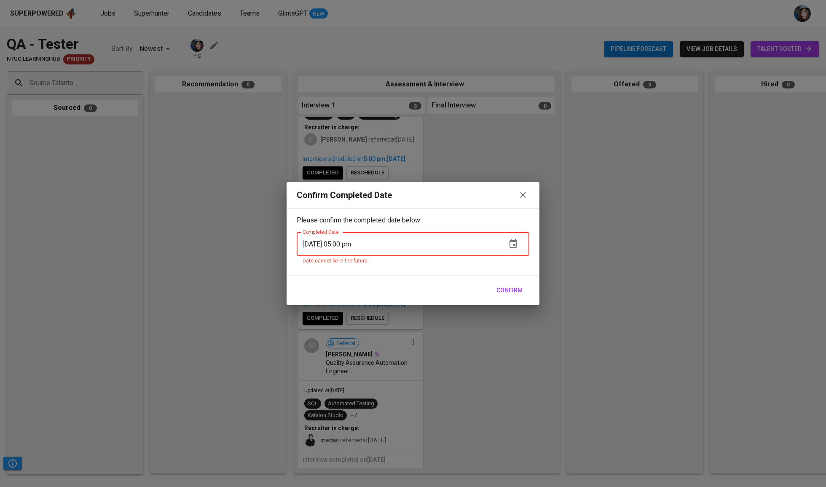
click at [348, 252] on input "[DATE] 05:00 pm" at bounding box center [398, 244] width 203 height 24
click at [525, 292] on button "Confirm" at bounding box center [509, 291] width 33 height 16
click at [518, 192] on icon "button" at bounding box center [523, 195] width 10 height 10
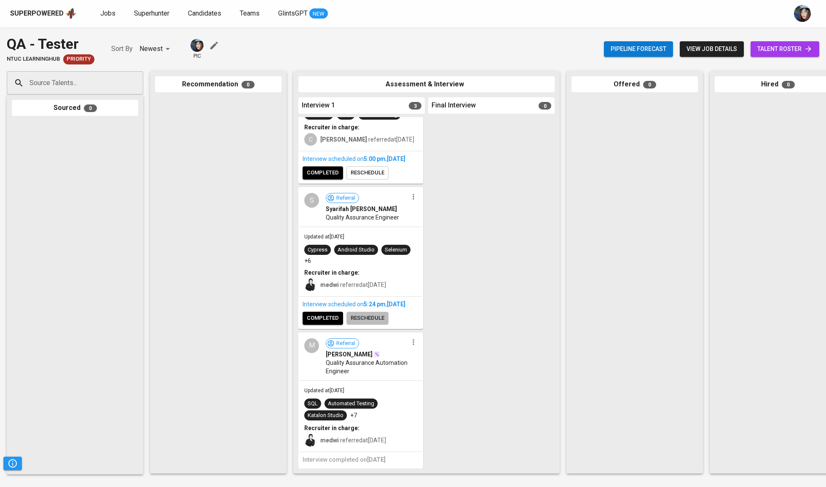
click at [380, 316] on span "reschedule" at bounding box center [368, 319] width 34 height 10
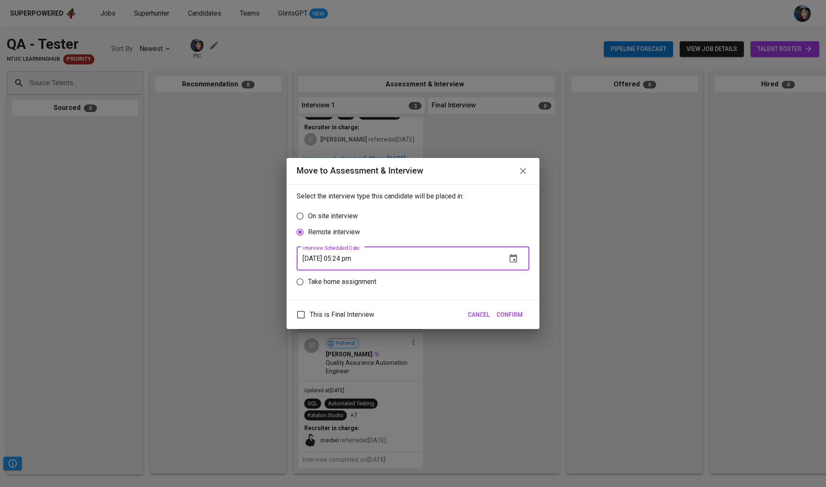
click at [346, 259] on input "[DATE] 05:24 pm" at bounding box center [398, 259] width 203 height 24
type input "[DATE] 05:00 pm"
click at [507, 320] on span "Confirm" at bounding box center [509, 315] width 26 height 11
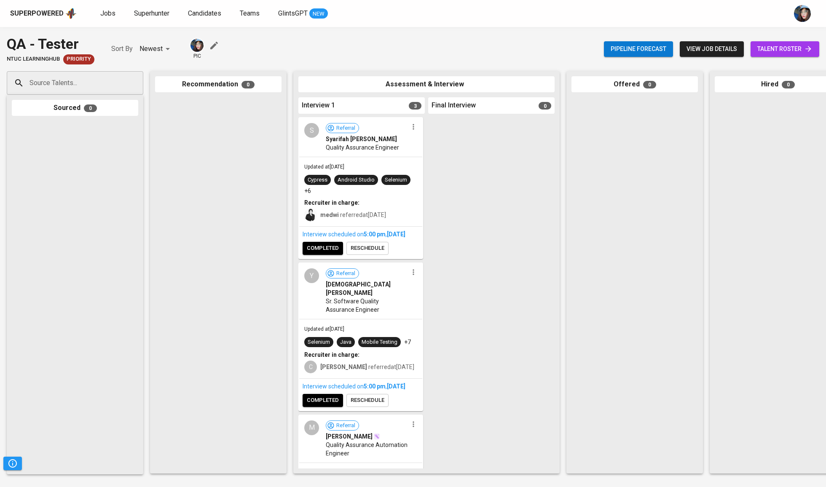
scroll to position [0, 0]
click at [320, 255] on button "completed" at bounding box center [323, 248] width 40 height 13
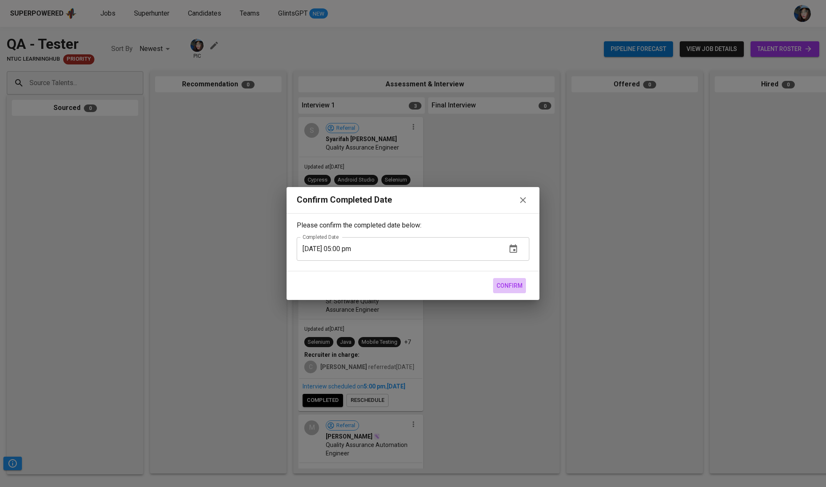
click at [525, 284] on button "Confirm" at bounding box center [509, 286] width 33 height 16
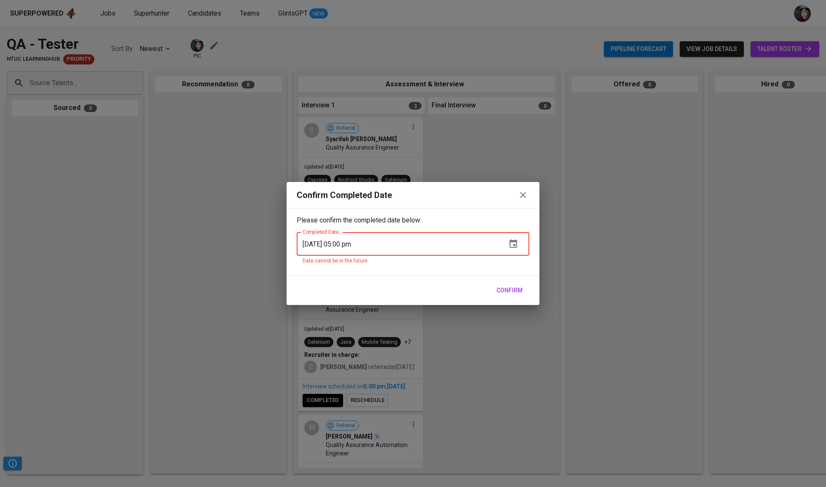
click at [528, 195] on icon "button" at bounding box center [523, 195] width 10 height 10
